Goal: Find specific page/section: Find specific page/section

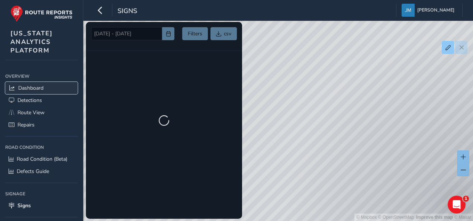
click at [36, 91] on link "Dashboard" at bounding box center [41, 88] width 72 height 12
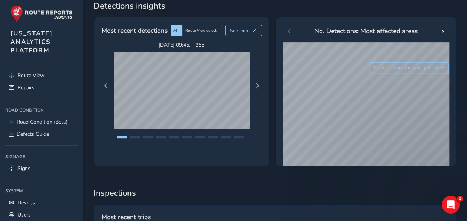
scroll to position [149, 0]
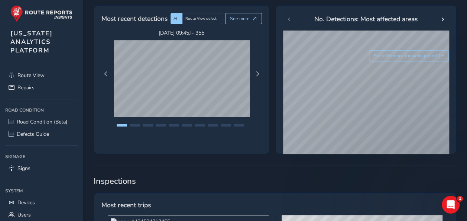
drag, startPoint x: 150, startPoint y: 148, endPoint x: 120, endPoint y: 155, distance: 30.2
click at [49, 168] on link "Signs" at bounding box center [41, 168] width 72 height 12
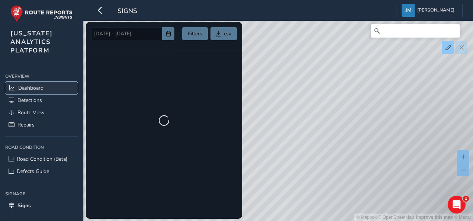
click at [48, 82] on link "Dashboard" at bounding box center [41, 88] width 72 height 12
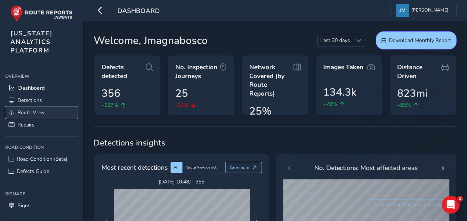
click at [49, 107] on link "Route View" at bounding box center [41, 112] width 72 height 12
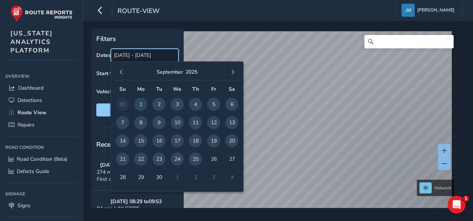
click at [130, 54] on input "[DATE] - [DATE]" at bounding box center [145, 55] width 68 height 13
